Goal: Information Seeking & Learning: Learn about a topic

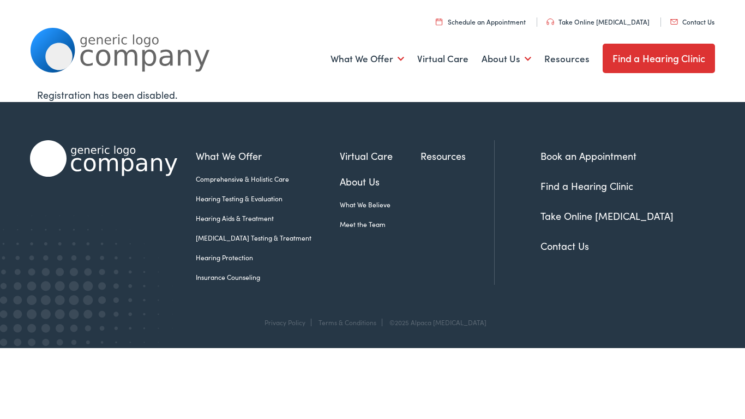
click at [583, 23] on link "Take Online [MEDICAL_DATA]" at bounding box center [598, 21] width 103 height 9
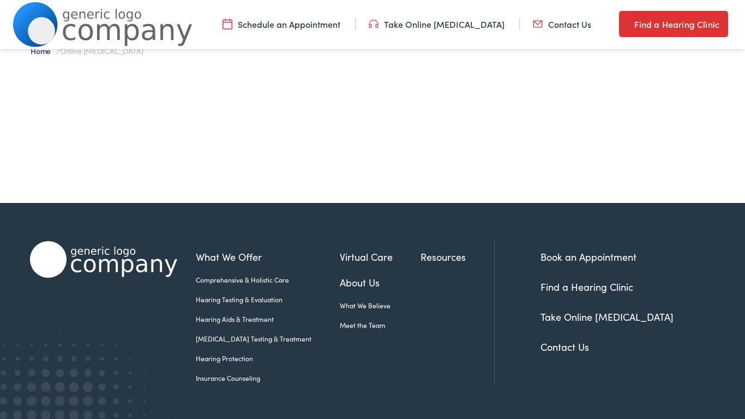
scroll to position [151, 0]
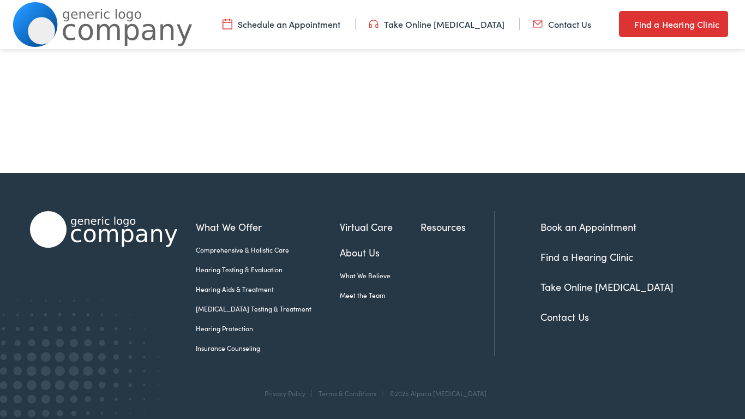
click at [230, 349] on link "Insurance Counseling" at bounding box center [268, 348] width 144 height 10
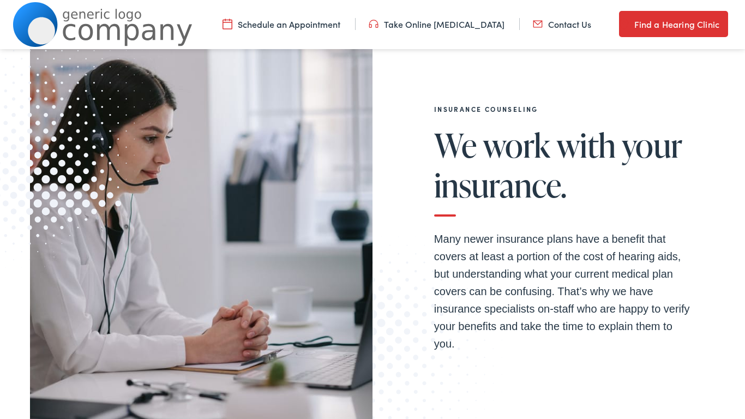
scroll to position [210, 0]
